Goal: Task Accomplishment & Management: Use online tool/utility

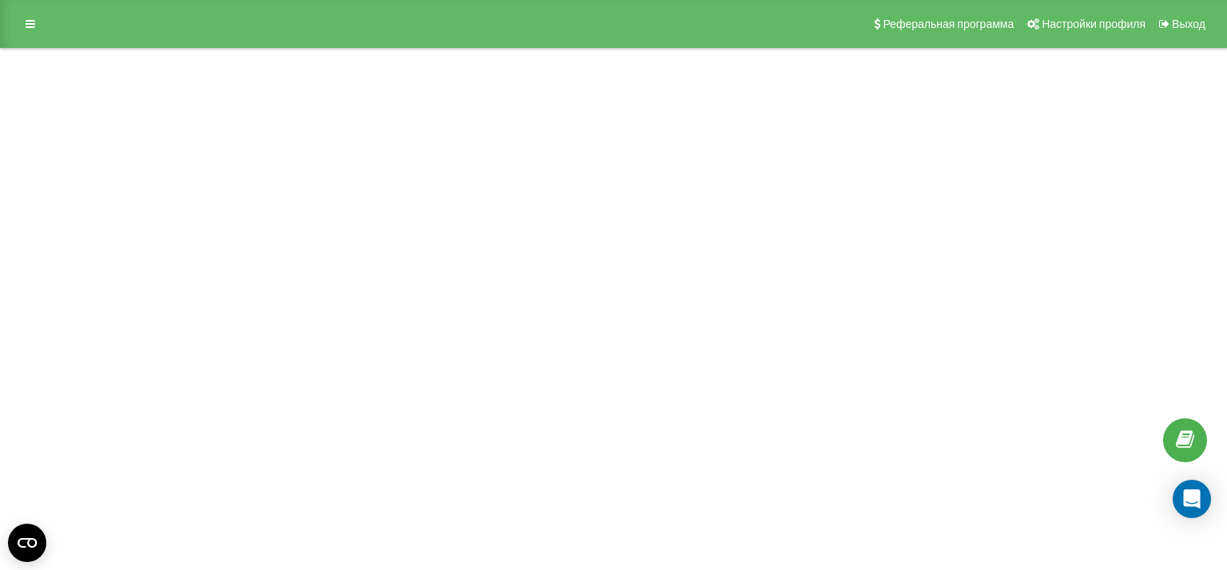
click at [30, 26] on icon at bounding box center [31, 23] width 10 height 11
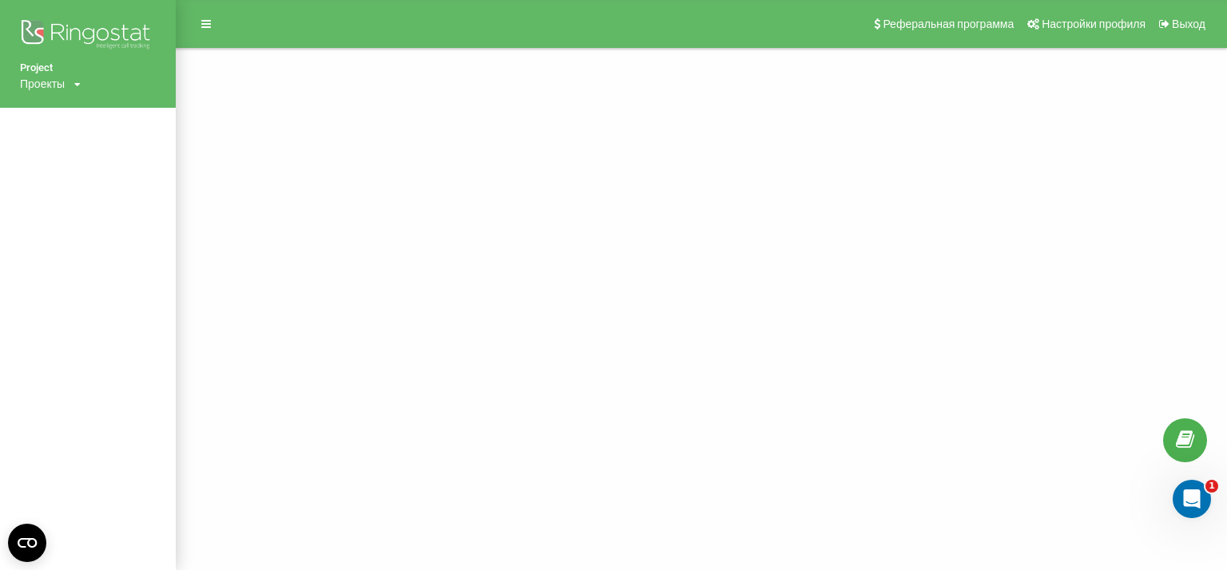
click at [79, 81] on icon at bounding box center [77, 85] width 6 height 10
click at [69, 106] on link "[DOMAIN_NAME]" at bounding box center [72, 107] width 77 height 13
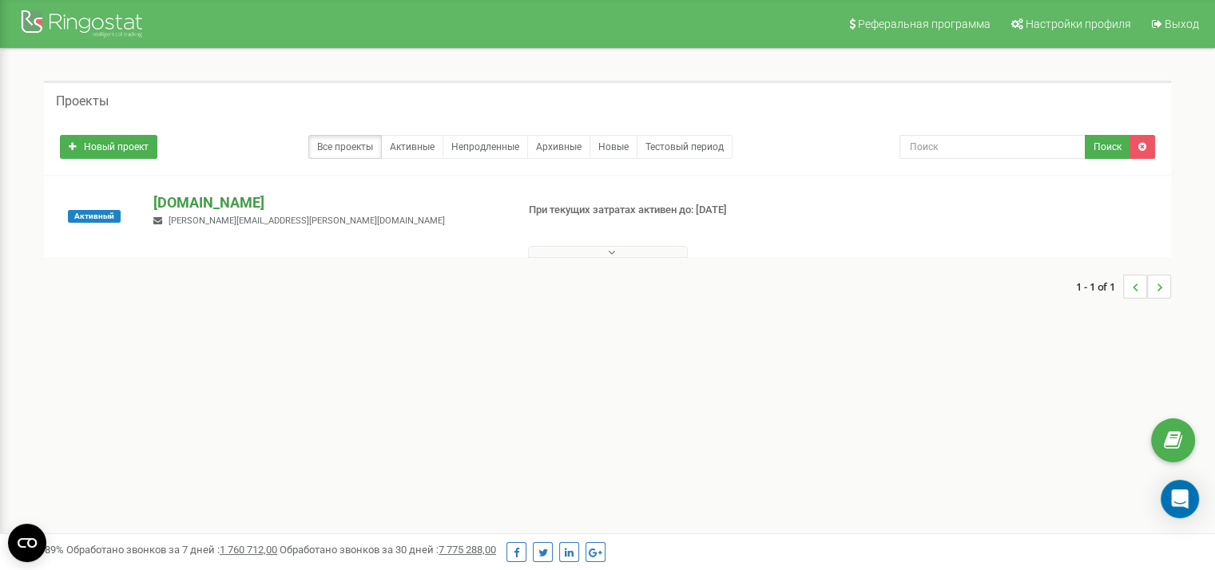
click at [183, 202] on p "[DOMAIN_NAME]" at bounding box center [327, 202] width 349 height 21
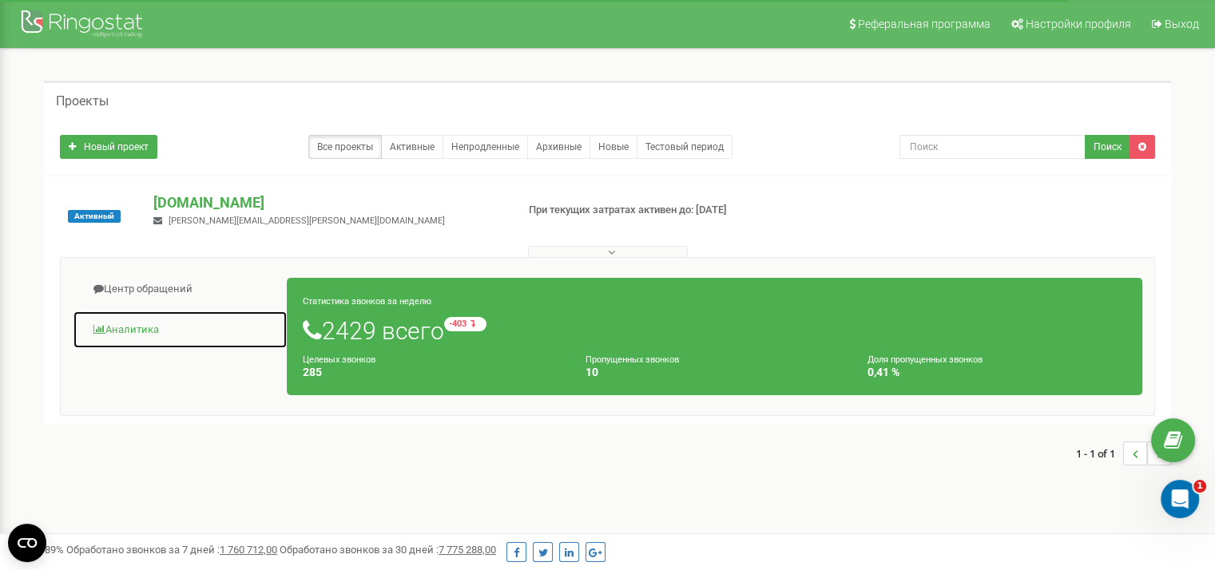
click at [115, 333] on link "Аналитика" at bounding box center [180, 330] width 215 height 39
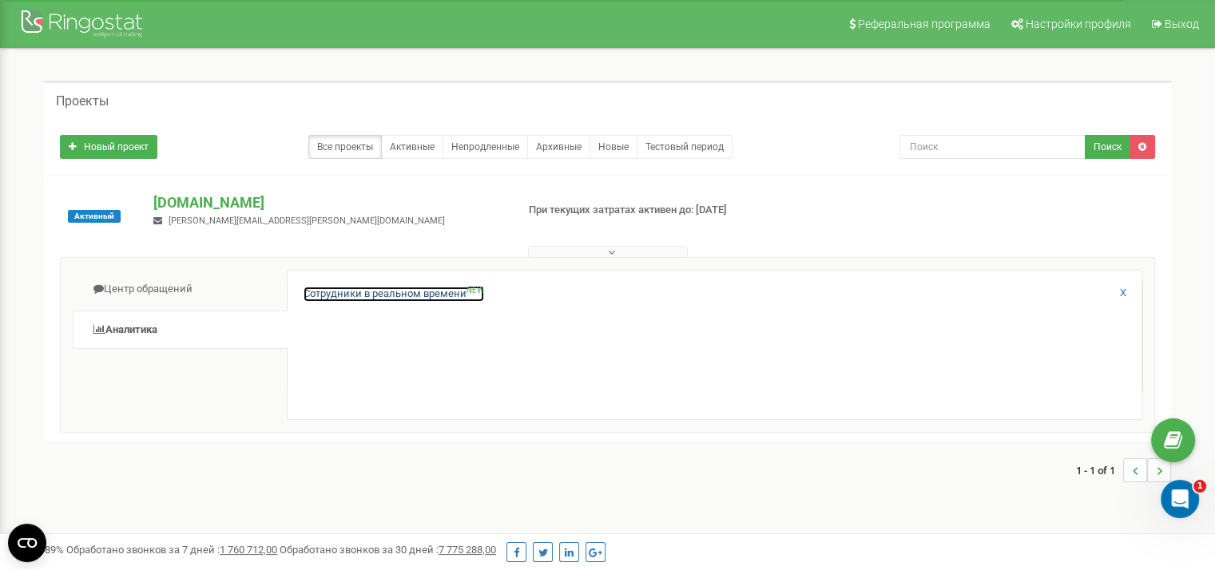
click at [348, 289] on link "Сотрудники в реальном времени NEW" at bounding box center [394, 294] width 181 height 15
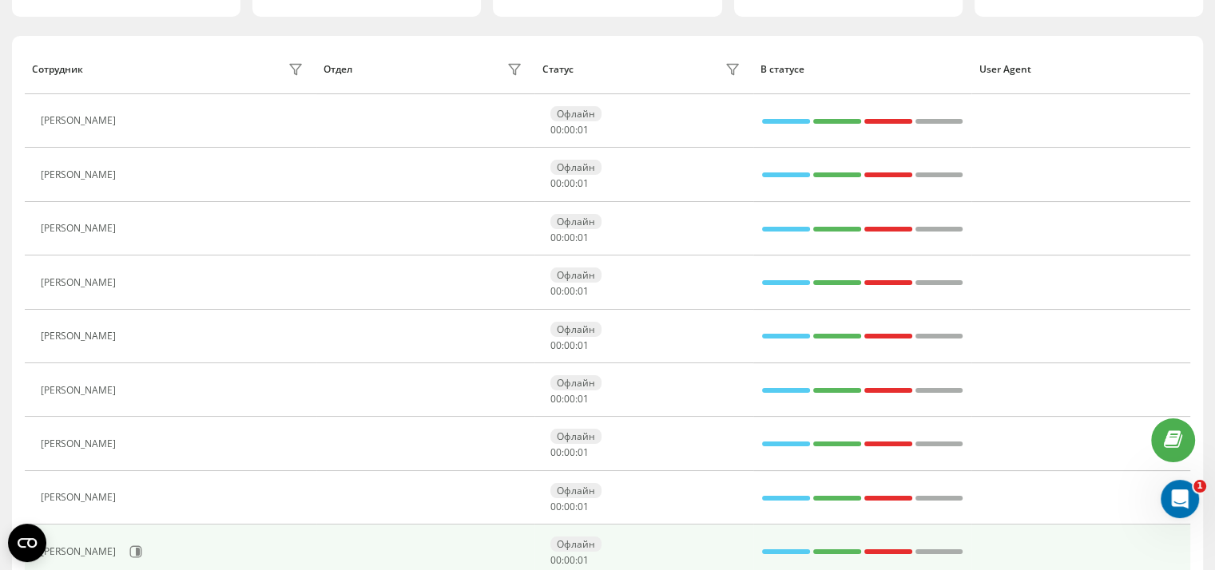
scroll to position [319, 0]
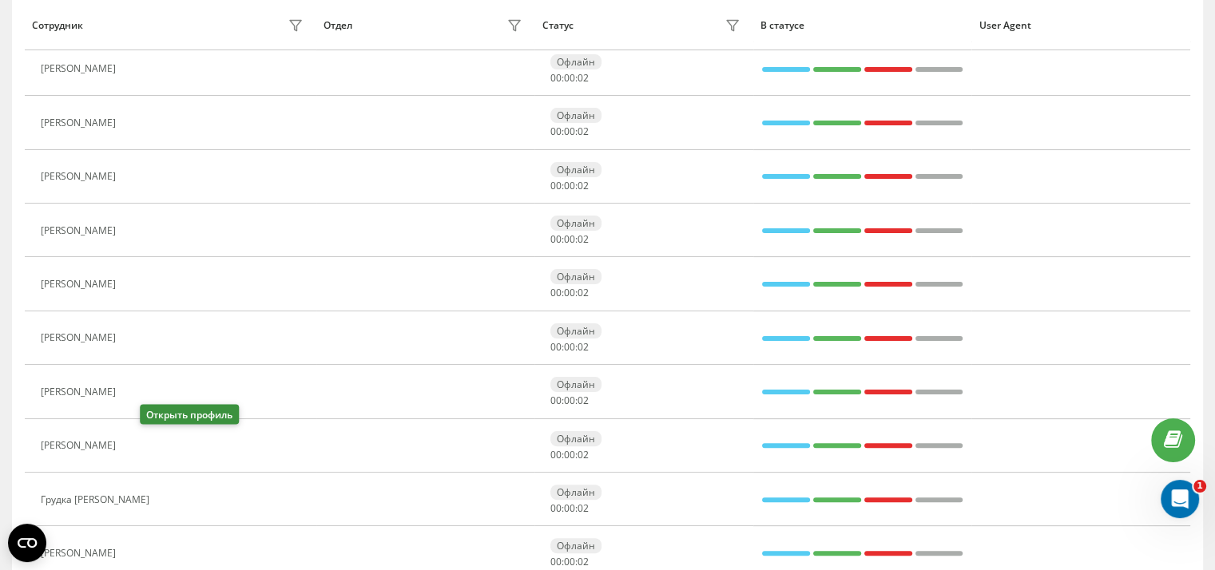
click at [140, 445] on icon at bounding box center [133, 445] width 13 height 13
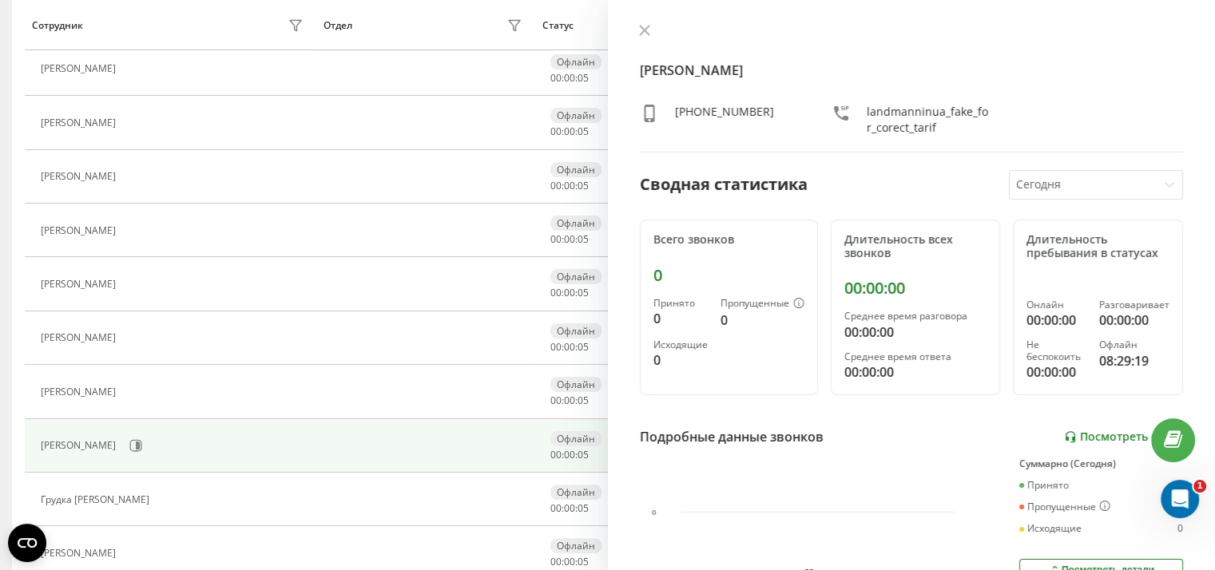
click at [1065, 435] on link "Посмотреть отчет" at bounding box center [1123, 438] width 119 height 14
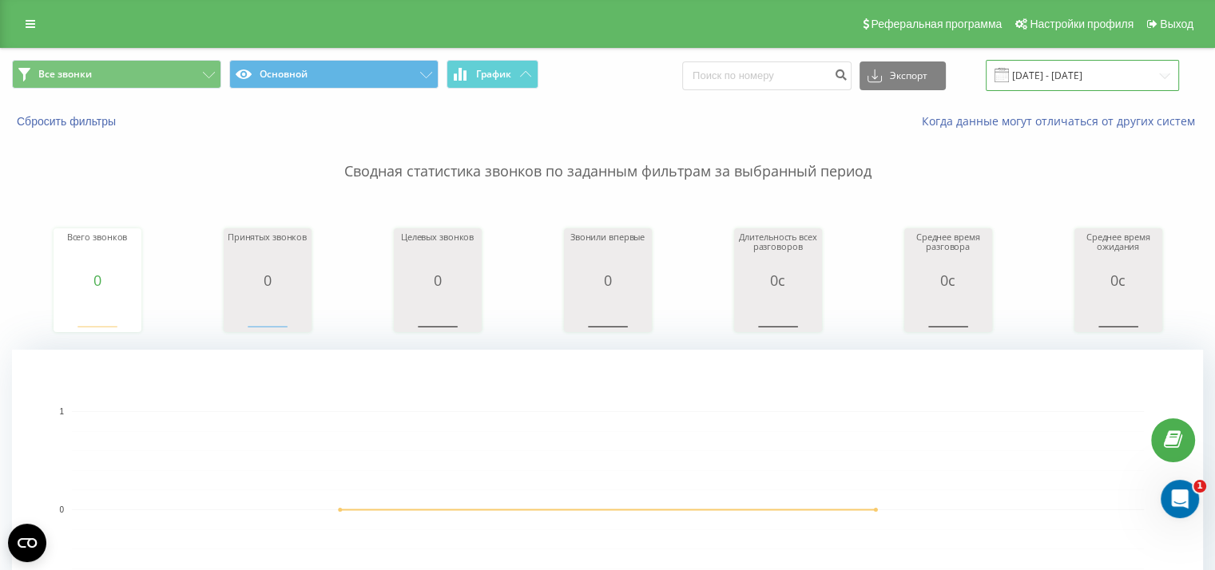
click at [1036, 66] on input "22.08.2025 - 22.08.2025" at bounding box center [1082, 75] width 193 height 31
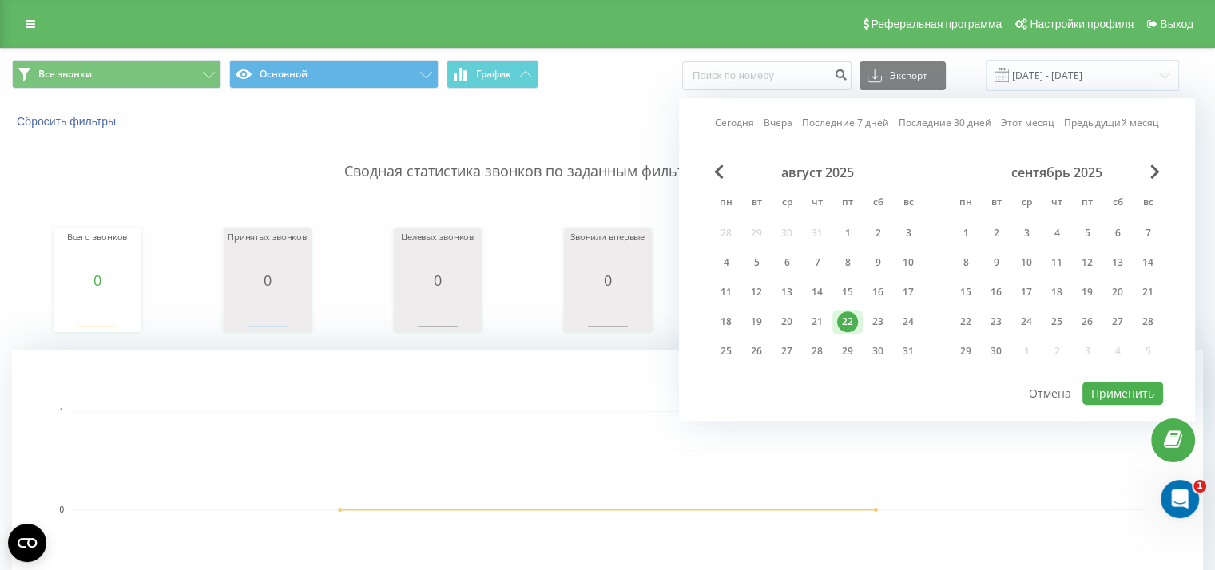
click at [852, 322] on div "22" at bounding box center [847, 322] width 21 height 21
click at [1105, 391] on button "Применить" at bounding box center [1122, 393] width 81 height 23
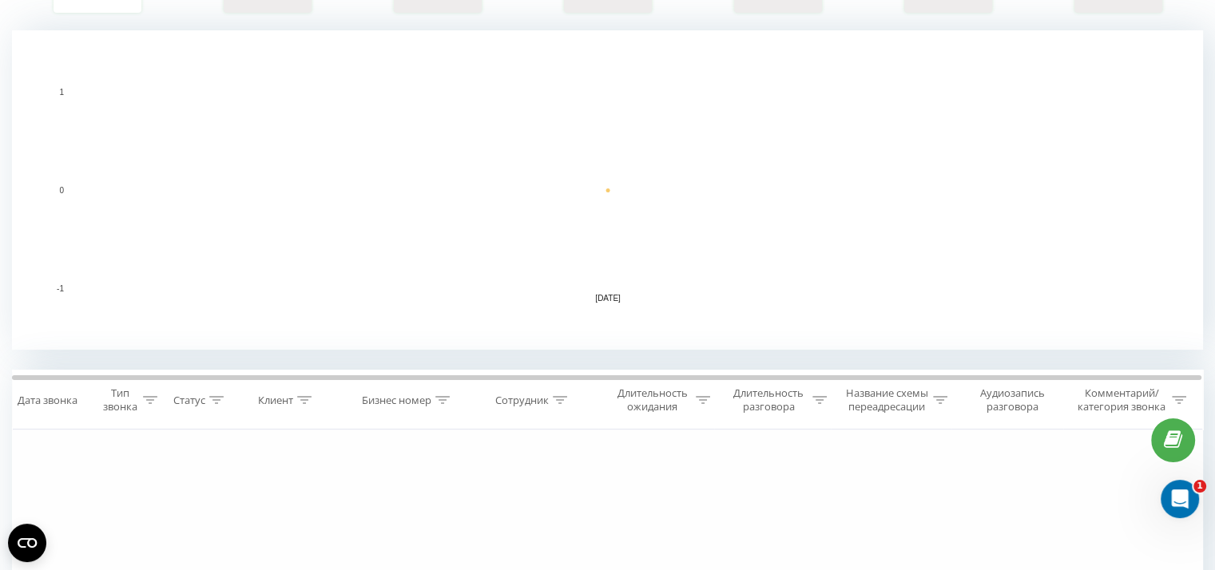
scroll to position [551, 0]
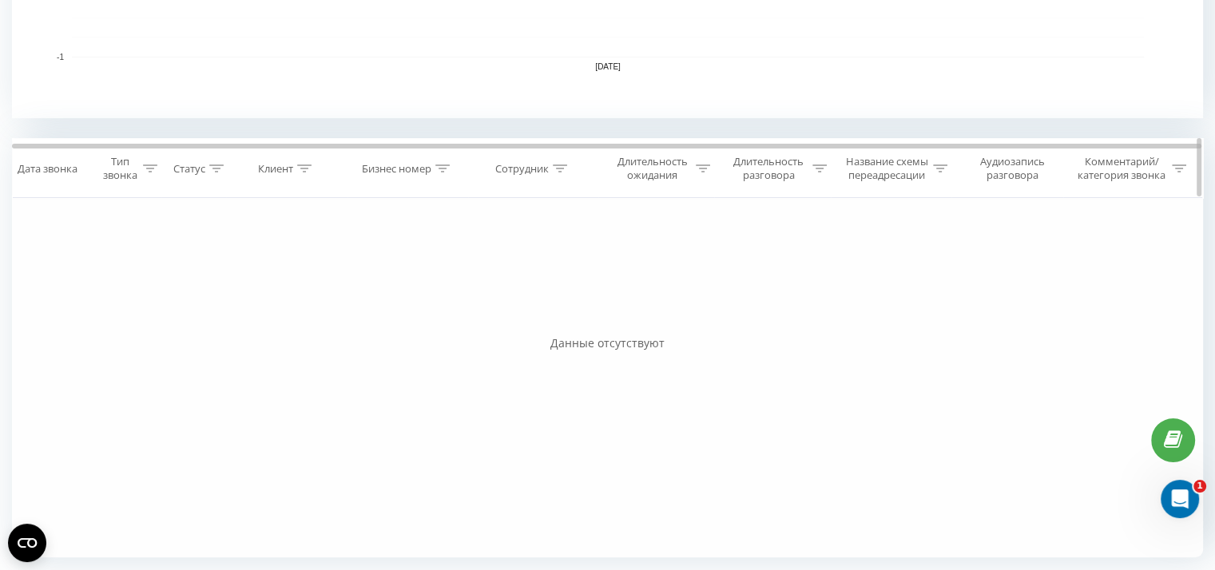
click at [818, 168] on icon at bounding box center [819, 169] width 14 height 8
click at [783, 246] on div at bounding box center [763, 245] width 113 height 15
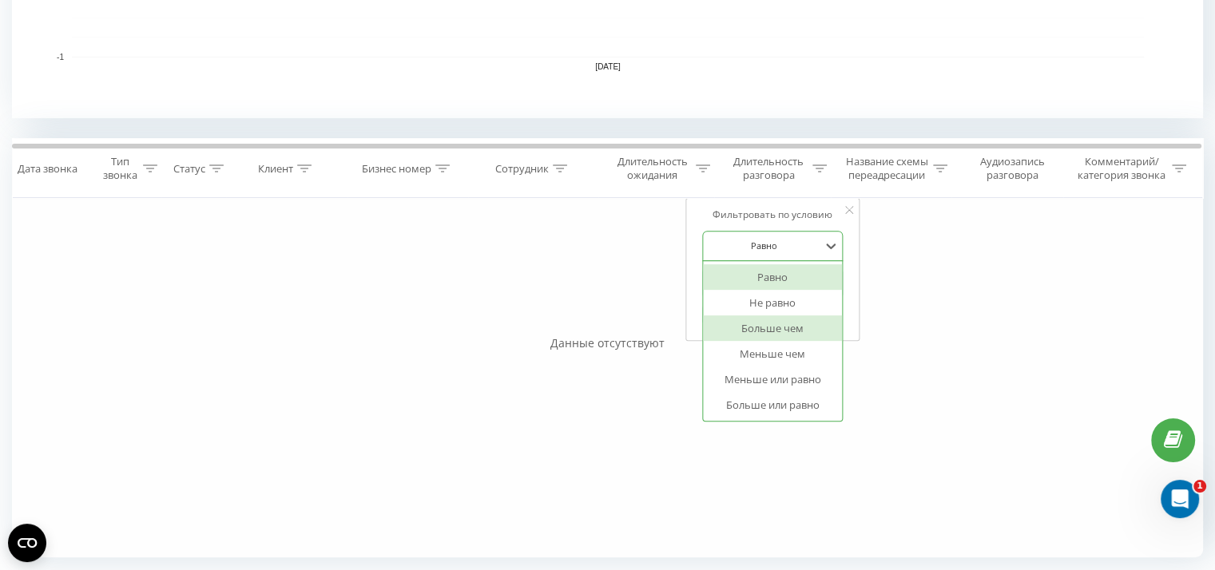
click at [794, 325] on div "Больше чем" at bounding box center [772, 328] width 139 height 26
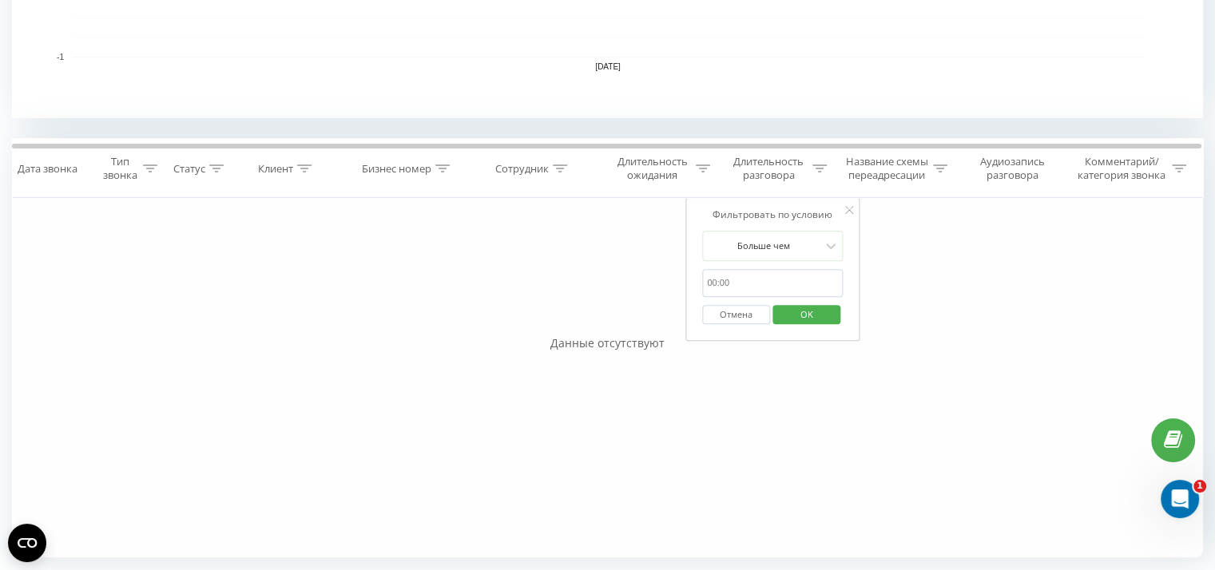
drag, startPoint x: 768, startPoint y: 283, endPoint x: 778, endPoint y: 295, distance: 15.3
click at [768, 283] on input "text" at bounding box center [772, 283] width 141 height 28
type input "0059"
click at [812, 313] on span "OK" at bounding box center [806, 314] width 45 height 25
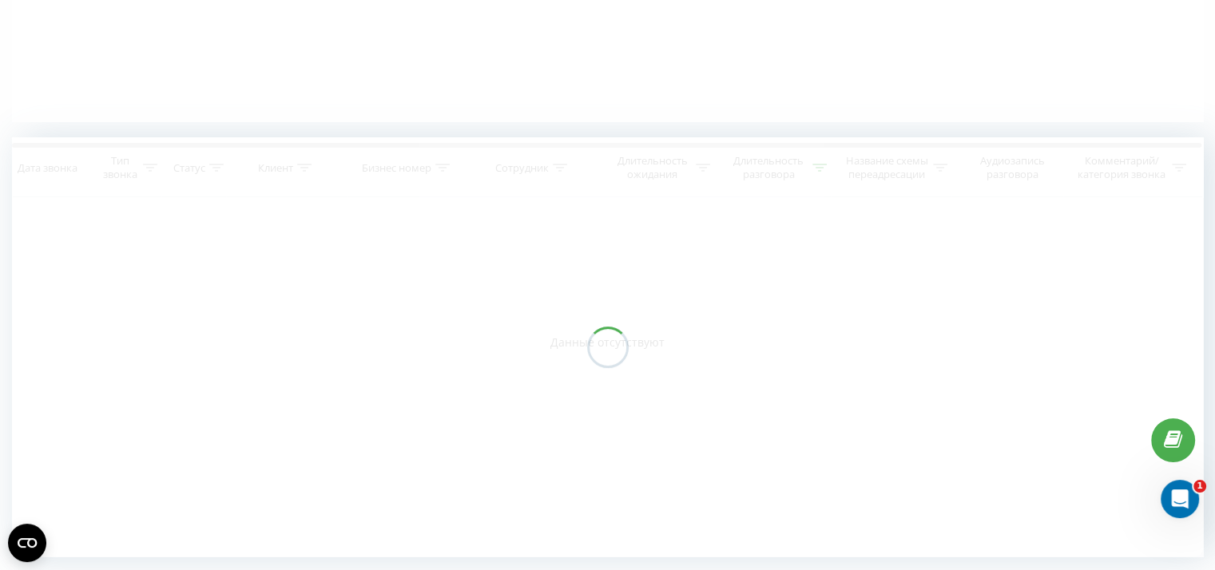
scroll to position [327, 0]
